Goal: Information Seeking & Learning: Learn about a topic

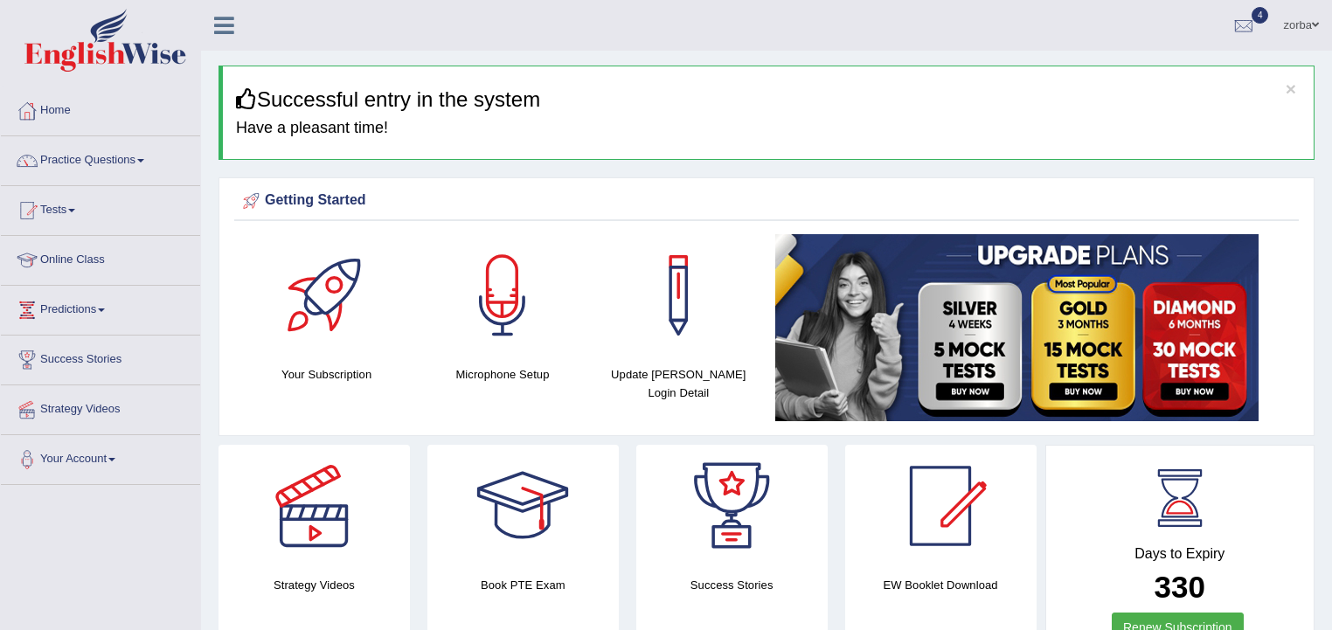
click at [57, 150] on link "Practice Questions" at bounding box center [100, 158] width 199 height 44
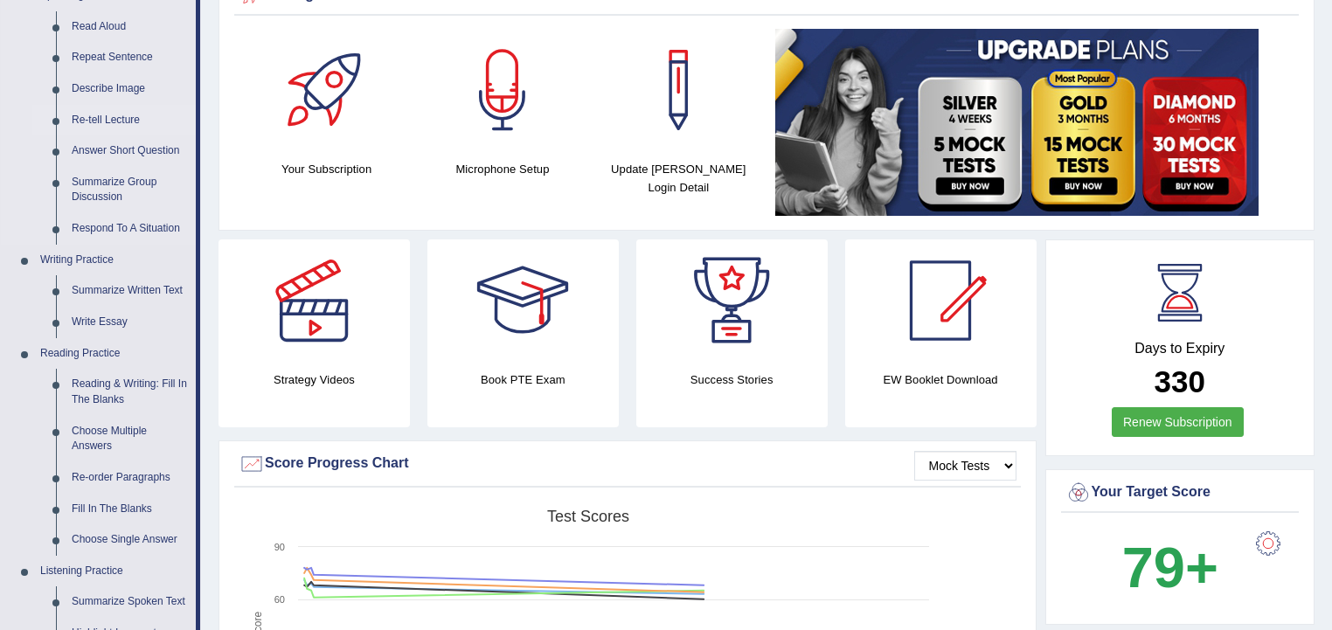
scroll to position [70, 0]
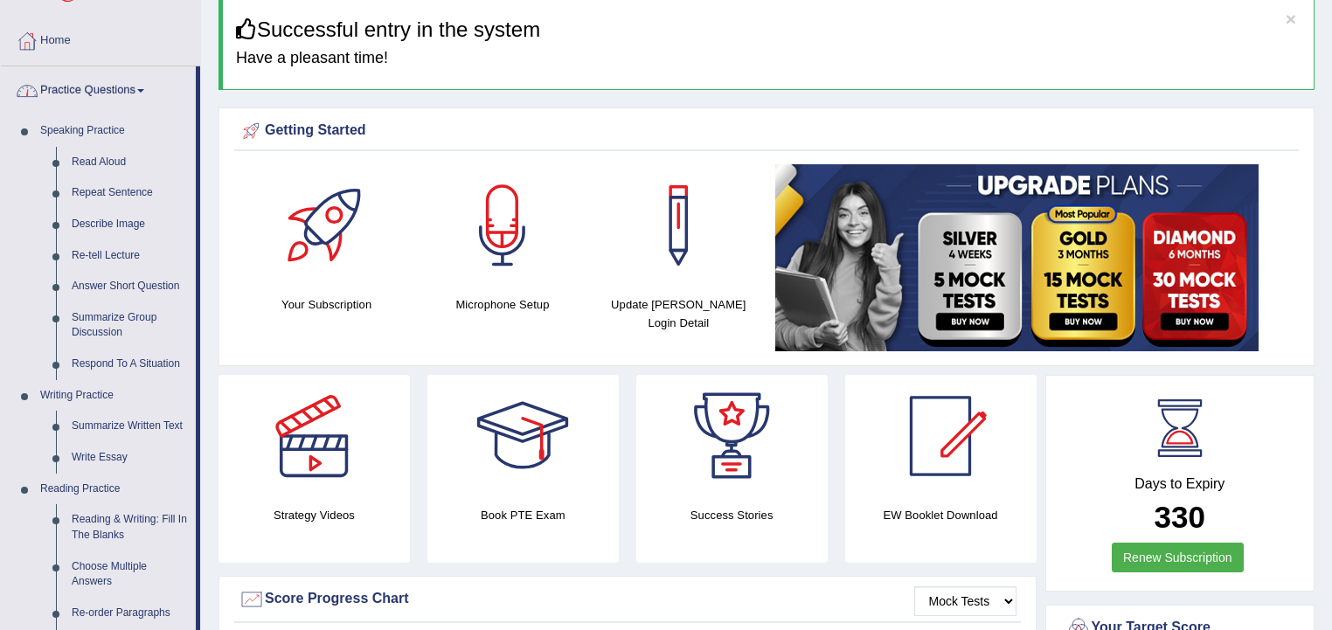
click at [131, 95] on link "Practice Questions" at bounding box center [98, 88] width 195 height 44
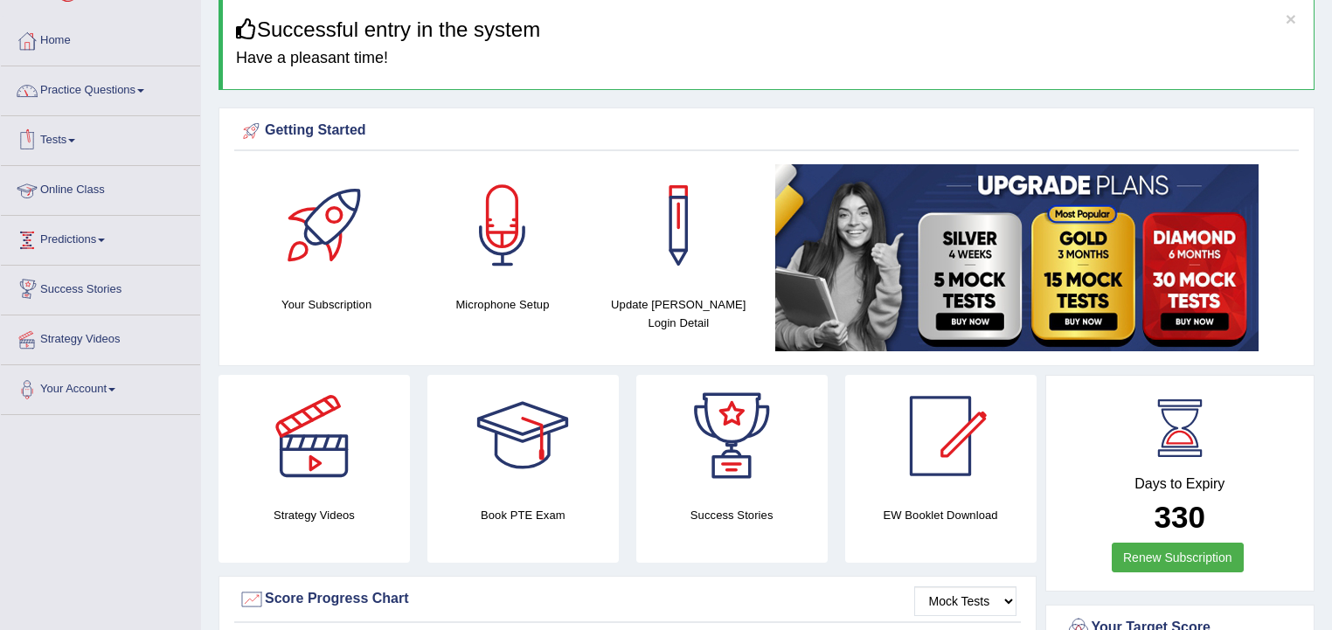
click at [90, 238] on link "Predictions" at bounding box center [100, 238] width 199 height 44
click at [110, 278] on link "Latest Predictions" at bounding box center [113, 280] width 163 height 31
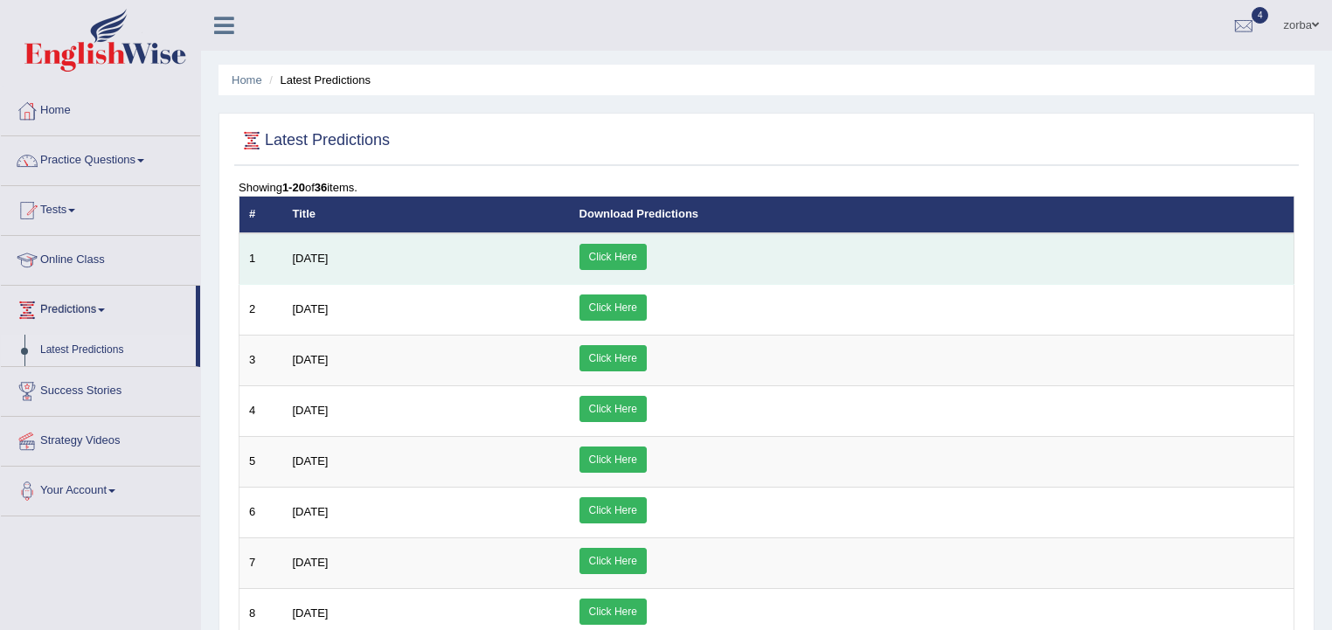
click at [647, 251] on link "Click Here" at bounding box center [613, 257] width 67 height 26
